Goal: Obtain resource: Download file/media

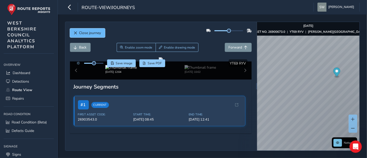
click at [93, 34] on span "Close journey" at bounding box center [90, 32] width 22 height 5
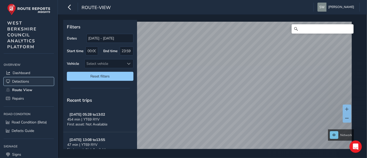
click at [26, 81] on span "Detections" at bounding box center [20, 81] width 17 height 5
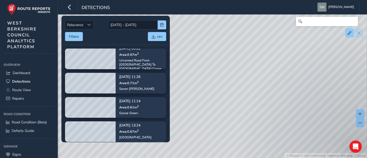
drag, startPoint x: 196, startPoint y: 61, endPoint x: 287, endPoint y: 63, distance: 90.8
click at [287, 63] on div "© Mapbox © OpenStreetMap Improve this map © Maxar" at bounding box center [183, 79] width 367 height 158
click at [216, 67] on div "© Mapbox © OpenStreetMap Improve this map © Maxar" at bounding box center [183, 79] width 367 height 158
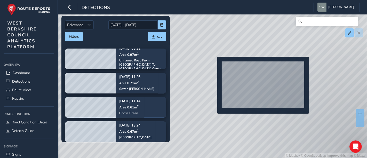
click at [214, 65] on div "© Mapbox © OpenStreetMap Improve this map © Maxar" at bounding box center [183, 79] width 367 height 158
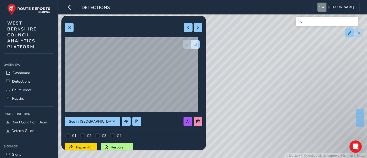
click at [269, 75] on div "© Mapbox © OpenStreetMap Improve this map © Maxar" at bounding box center [183, 79] width 367 height 158
click at [132, 122] on button at bounding box center [136, 121] width 9 height 9
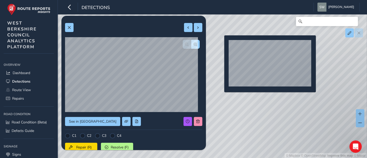
click at [221, 44] on div "© Mapbox © OpenStreetMap Improve this map © Maxar" at bounding box center [183, 79] width 367 height 158
type input "526"
type input "1045"
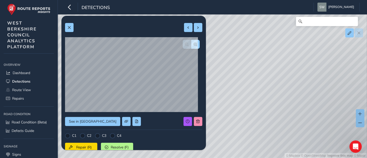
drag, startPoint x: 253, startPoint y: 46, endPoint x: 269, endPoint y: 119, distance: 74.8
click at [270, 125] on div "© Mapbox © OpenStreetMap Improve this map © Maxar" at bounding box center [183, 79] width 367 height 158
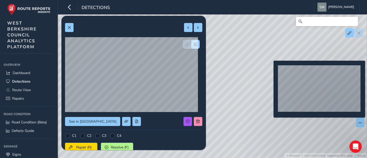
click at [270, 69] on div "© Mapbox © OpenStreetMap Improve this map © Maxar" at bounding box center [183, 79] width 367 height 158
type input "587"
type input "1034"
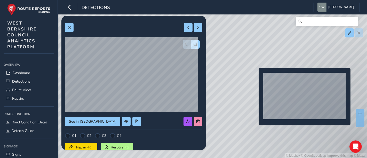
click at [256, 76] on div "© Mapbox © OpenStreetMap Improve this map © Maxar" at bounding box center [183, 79] width 367 height 158
type input "526"
type input "1045"
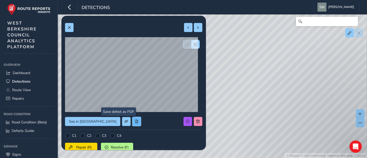
click at [135, 122] on span at bounding box center [137, 121] width 4 height 4
drag, startPoint x: 71, startPoint y: 27, endPoint x: 75, endPoint y: 28, distance: 4.4
click at [71, 27] on button at bounding box center [69, 27] width 9 height 9
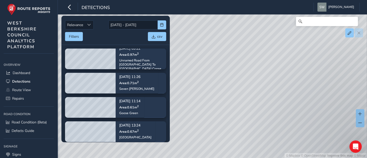
click at [273, 84] on div "© Mapbox © OpenStreetMap Improve this map © Maxar" at bounding box center [183, 79] width 367 height 158
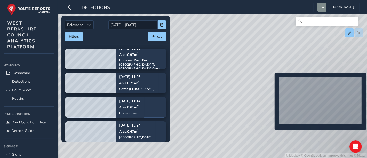
click at [271, 81] on div "© Mapbox © OpenStreetMap Improve this map © Maxar" at bounding box center [183, 79] width 367 height 158
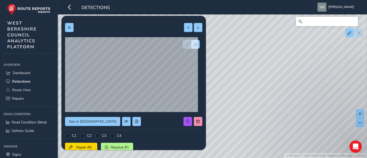
drag, startPoint x: 258, startPoint y: 134, endPoint x: 281, endPoint y: 47, distance: 89.2
click at [281, 47] on div "© Mapbox © OpenStreetMap Improve this map © Maxar" at bounding box center [183, 79] width 367 height 158
drag, startPoint x: 340, startPoint y: 84, endPoint x: 286, endPoint y: 141, distance: 79.0
click at [286, 141] on div "© Mapbox © OpenStreetMap Improve this map © Maxar" at bounding box center [183, 79] width 367 height 158
drag, startPoint x: 318, startPoint y: 68, endPoint x: 333, endPoint y: 80, distance: 19.9
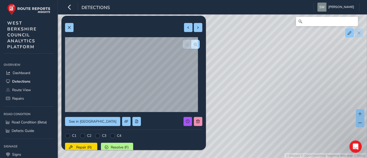
click at [333, 80] on div "© Mapbox © OpenStreetMap Improve this map © Maxar" at bounding box center [183, 79] width 367 height 158
drag, startPoint x: 249, startPoint y: 87, endPoint x: 317, endPoint y: 83, distance: 67.4
click at [317, 83] on div "© Mapbox © OpenStreetMap Improve this map © Maxar" at bounding box center [183, 79] width 367 height 158
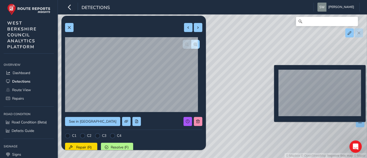
click at [271, 73] on div "© Mapbox © OpenStreetMap Improve this map © Maxar" at bounding box center [183, 79] width 367 height 158
type input "228"
type input "399"
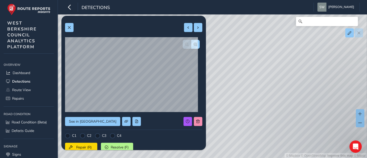
drag, startPoint x: 229, startPoint y: 128, endPoint x: 283, endPoint y: 23, distance: 118.7
click at [283, 23] on div "© Mapbox © OpenStreetMap Improve this map © Maxar" at bounding box center [183, 79] width 367 height 158
drag, startPoint x: 314, startPoint y: 116, endPoint x: 253, endPoint y: 88, distance: 67.4
click at [253, 88] on div "© Mapbox © OpenStreetMap Improve this map © Maxar" at bounding box center [183, 79] width 367 height 158
drag, startPoint x: 288, startPoint y: 127, endPoint x: 275, endPoint y: 112, distance: 19.7
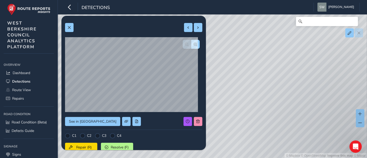
click at [275, 112] on div "© Mapbox © OpenStreetMap Improve this map © Maxar" at bounding box center [183, 79] width 367 height 158
drag, startPoint x: 241, startPoint y: 59, endPoint x: 274, endPoint y: 99, distance: 51.4
click at [274, 99] on div "© Mapbox © OpenStreetMap Improve this map © Maxar" at bounding box center [183, 79] width 367 height 158
drag, startPoint x: 229, startPoint y: 83, endPoint x: 274, endPoint y: 72, distance: 46.6
click at [274, 72] on div "© Mapbox © OpenStreetMap Improve this map © Maxar" at bounding box center [183, 79] width 367 height 158
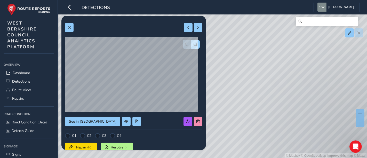
drag, startPoint x: 302, startPoint y: 129, endPoint x: 282, endPoint y: 48, distance: 83.2
click at [282, 48] on div "© Mapbox © OpenStreetMap Improve this map © Maxar" at bounding box center [183, 79] width 367 height 158
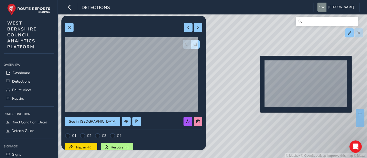
click at [257, 64] on div "© Mapbox © OpenStreetMap Improve this map © Maxar" at bounding box center [183, 79] width 367 height 158
type input "388"
type input "1974"
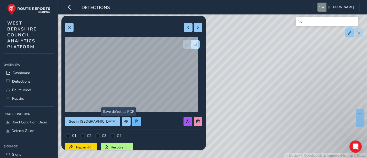
click at [135, 121] on span at bounding box center [137, 121] width 4 height 4
drag, startPoint x: 246, startPoint y: 82, endPoint x: 210, endPoint y: 125, distance: 56.0
click at [210, 125] on div "© Mapbox © OpenStreetMap Improve this map © Maxar" at bounding box center [183, 79] width 367 height 158
drag, startPoint x: 255, startPoint y: 132, endPoint x: 268, endPoint y: 94, distance: 39.9
click at [268, 94] on div "© Mapbox © OpenStreetMap Improve this map © Maxar" at bounding box center [183, 79] width 367 height 158
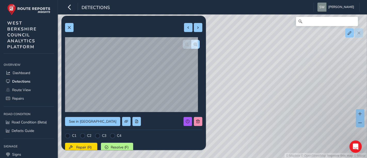
drag, startPoint x: 244, startPoint y: 66, endPoint x: 284, endPoint y: 140, distance: 83.9
click at [284, 140] on div "© Mapbox © OpenStreetMap Improve this map © Maxar" at bounding box center [183, 79] width 367 height 158
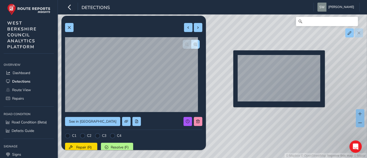
click at [230, 59] on div "© Mapbox © OpenStreetMap Improve this map © Maxar" at bounding box center [183, 79] width 367 height 158
type input "567"
type input "1190"
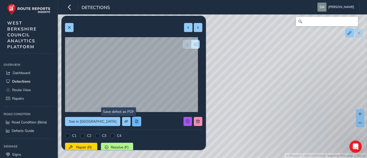
click at [135, 121] on span at bounding box center [137, 121] width 4 height 4
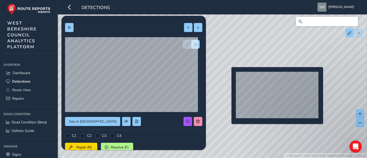
click at [228, 75] on div "© Mapbox © OpenStreetMap Improve this map © Maxar" at bounding box center [183, 79] width 367 height 158
type input "388"
type input "1974"
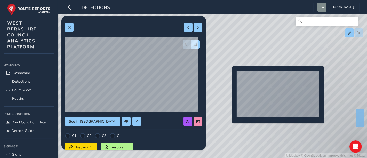
click at [229, 75] on div "© Mapbox © OpenStreetMap Improve this map © Maxar" at bounding box center [183, 79] width 367 height 158
type input "567"
type input "1190"
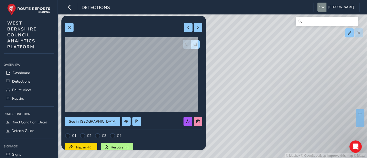
click at [229, 75] on div "© Mapbox © OpenStreetMap Improve this map © Maxar" at bounding box center [183, 79] width 367 height 158
type input "388"
type input "1974"
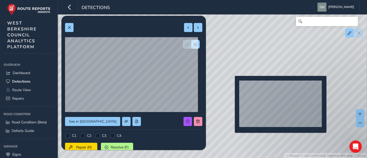
click at [232, 84] on div "© Mapbox © OpenStreetMap Improve this map © Maxar" at bounding box center [183, 79] width 367 height 158
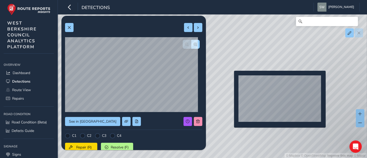
click at [231, 79] on div "© Mapbox © OpenStreetMap Improve this map © Maxar" at bounding box center [183, 79] width 367 height 158
type input "519"
type input "893"
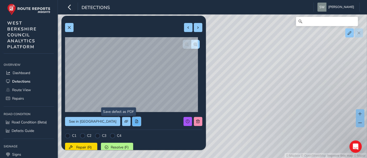
click at [135, 123] on span at bounding box center [137, 121] width 4 height 4
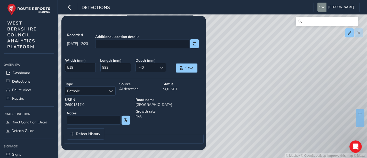
drag, startPoint x: 282, startPoint y: 123, endPoint x: 291, endPoint y: 61, distance: 62.8
click at [291, 61] on div "© Mapbox © OpenStreetMap Improve this map © Maxar" at bounding box center [183, 79] width 367 height 158
drag, startPoint x: 332, startPoint y: 101, endPoint x: 288, endPoint y: 55, distance: 64.2
click at [288, 55] on div "© Mapbox © OpenStreetMap Improve this map © Maxar" at bounding box center [183, 79] width 367 height 158
drag, startPoint x: 247, startPoint y: 128, endPoint x: 277, endPoint y: 70, distance: 65.4
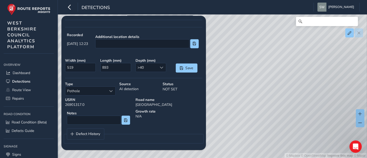
click at [277, 70] on div "© Mapbox © OpenStreetMap Improve this map © Maxar" at bounding box center [183, 79] width 367 height 158
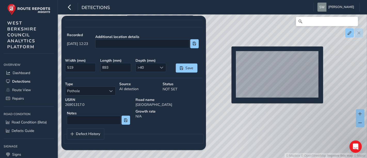
click at [228, 55] on div "© Mapbox © OpenStreetMap Improve this map © Maxar" at bounding box center [183, 79] width 367 height 158
type input "376"
type input "1181"
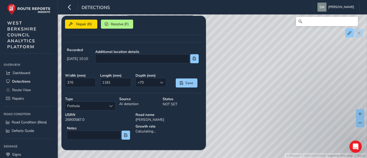
scroll to position [138, 0]
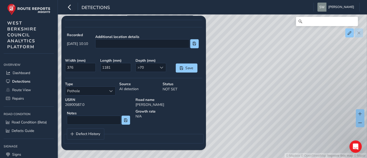
drag, startPoint x: 272, startPoint y: 138, endPoint x: 223, endPoint y: -3, distance: 149.8
click at [223, 0] on html "Detections Steve West Colour Scheme: Dark Dim Light Logout Relevance Relevance …" at bounding box center [183, 79] width 367 height 158
drag, startPoint x: 272, startPoint y: 122, endPoint x: 304, endPoint y: 75, distance: 56.8
click at [304, 75] on div "© Mapbox © OpenStreetMap Improve this map © Maxar" at bounding box center [183, 79] width 367 height 158
drag, startPoint x: 255, startPoint y: 113, endPoint x: 278, endPoint y: 123, distance: 24.4
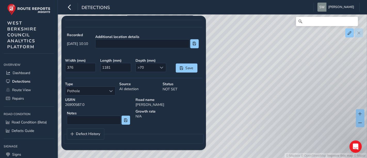
click at [278, 123] on div "© Mapbox © OpenStreetMap Improve this map © Maxar" at bounding box center [183, 79] width 367 height 158
click at [251, 103] on div "© Mapbox © OpenStreetMap Improve this map © Maxar" at bounding box center [183, 79] width 367 height 158
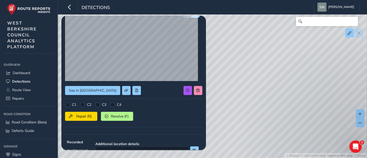
scroll to position [29, 0]
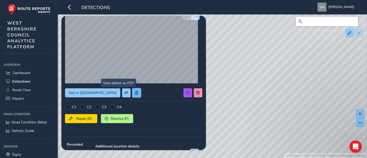
click at [132, 91] on button at bounding box center [136, 92] width 9 height 9
drag, startPoint x: 234, startPoint y: 107, endPoint x: 147, endPoint y: 87, distance: 89.5
click at [145, 22] on div "Relevance Relevance 19/09/2025 - 03/10/2025 Filters csv Oct 02, 09:22 Area: 0.9…" at bounding box center [212, 22] width 295 height 0
click at [361, 85] on div "© Mapbox © OpenStreetMap Improve this map © Maxar" at bounding box center [183, 79] width 367 height 158
type input "626"
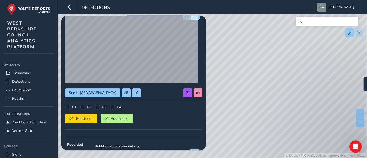
type input "2006"
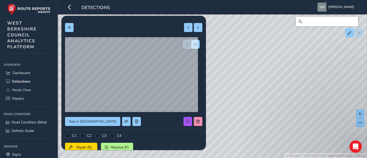
drag, startPoint x: 274, startPoint y: 125, endPoint x: 259, endPoint y: 54, distance: 72.6
click at [259, 54] on div "© Mapbox © OpenStreetMap Improve this map © Maxar" at bounding box center [183, 79] width 367 height 158
drag, startPoint x: 258, startPoint y: 54, endPoint x: 279, endPoint y: 103, distance: 52.5
click at [279, 103] on div "© Mapbox © OpenStreetMap Improve this map © Maxar" at bounding box center [183, 79] width 367 height 158
drag, startPoint x: 245, startPoint y: 47, endPoint x: 262, endPoint y: 91, distance: 46.7
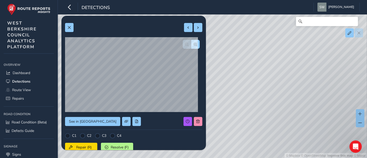
click at [262, 91] on div "© Mapbox © OpenStreetMap Improve this map © Maxar" at bounding box center [183, 79] width 367 height 158
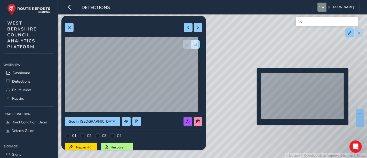
click at [254, 76] on div "© Mapbox © OpenStreetMap Improve this map © Maxar" at bounding box center [183, 79] width 367 height 158
type input "287"
type input "446"
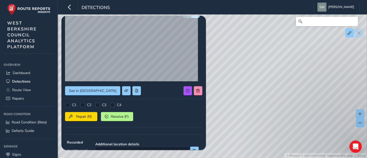
scroll to position [23, 0]
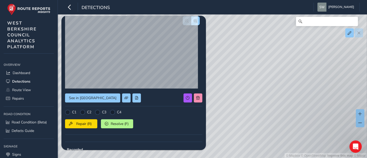
drag, startPoint x: 278, startPoint y: 51, endPoint x: 276, endPoint y: 96, distance: 45.7
click at [276, 96] on div "© Mapbox © OpenStreetMap Improve this map © Maxar" at bounding box center [183, 79] width 367 height 158
drag, startPoint x: 337, startPoint y: 88, endPoint x: 260, endPoint y: 105, distance: 79.0
click at [260, 105] on div "© Mapbox © OpenStreetMap Improve this map © Maxar" at bounding box center [183, 79] width 367 height 158
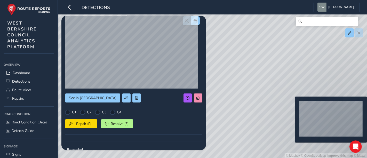
click at [292, 105] on div "© Mapbox © OpenStreetMap Improve this map © Maxar" at bounding box center [183, 79] width 367 height 158
type input "767"
type input "2809"
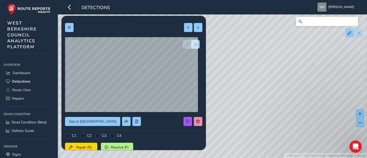
drag, startPoint x: 343, startPoint y: 80, endPoint x: 229, endPoint y: 107, distance: 117.3
click at [229, 107] on div "© Mapbox © OpenStreetMap Improve this map © Maxar" at bounding box center [183, 79] width 367 height 158
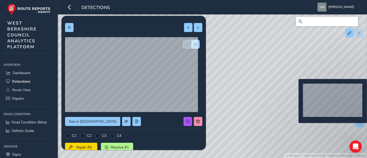
click at [295, 87] on div "© Mapbox © OpenStreetMap Improve this map © Maxar" at bounding box center [183, 79] width 367 height 158
type input "455"
type input "362"
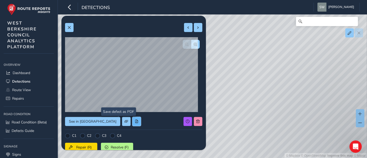
click at [135, 123] on span at bounding box center [137, 121] width 4 height 4
